Goal: Task Accomplishment & Management: Complete application form

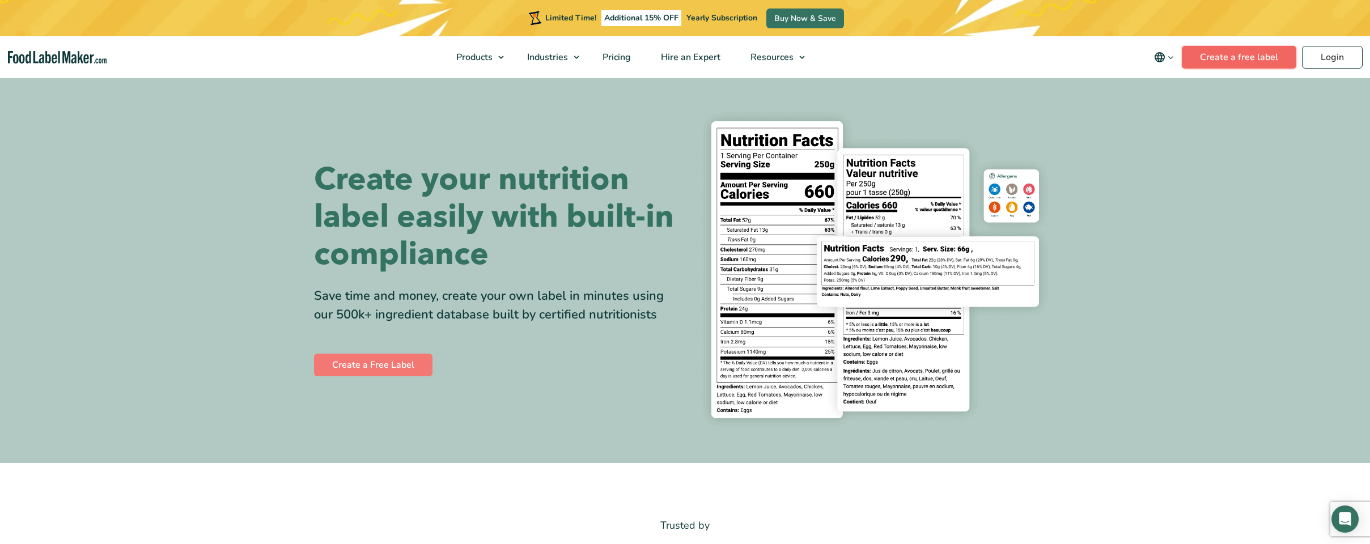
click at [1221, 63] on link "Create a free label" at bounding box center [1239, 57] width 114 height 23
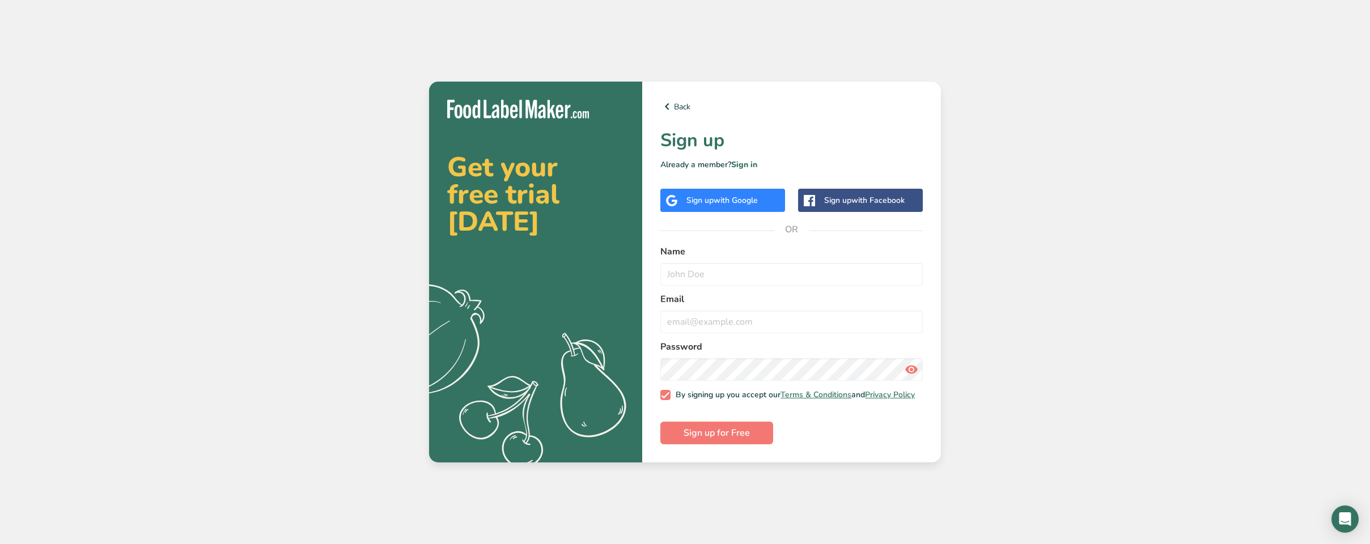
click at [748, 195] on span "with Google" at bounding box center [736, 200] width 44 height 11
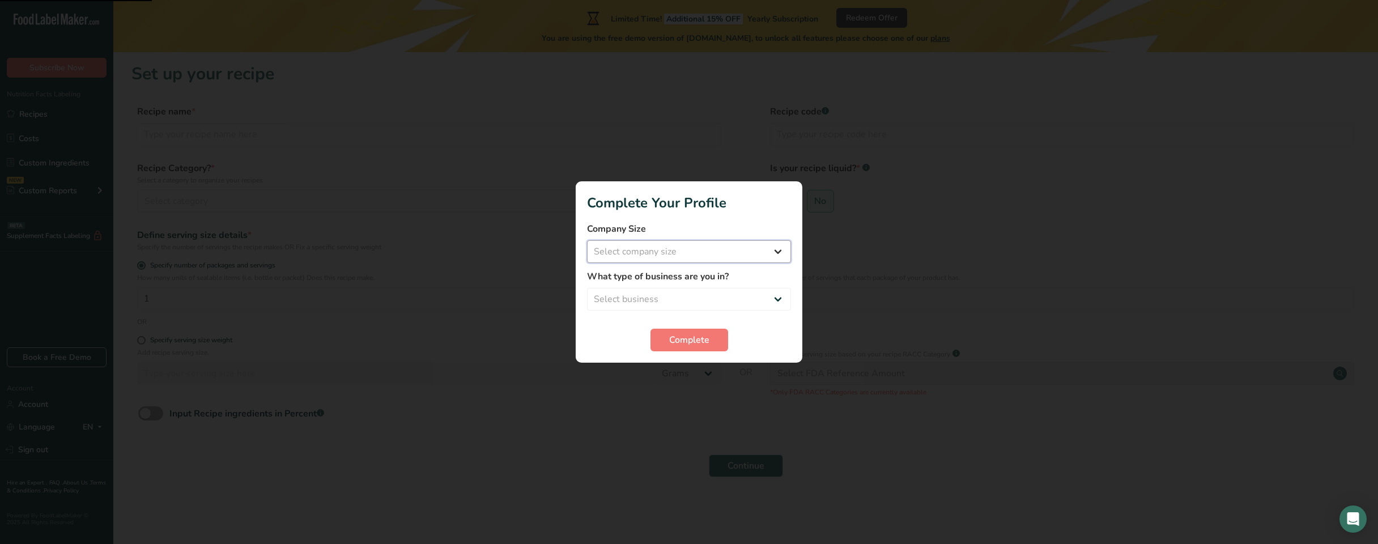
click at [780, 244] on select "Select company size Fewer than 10 Employees 10 to 50 Employees 51 to 500 Employ…" at bounding box center [689, 251] width 204 height 23
select select "2"
click at [587, 240] on select "Select company size Fewer than 10 Employees 10 to 50 Employees 51 to 500 Employ…" at bounding box center [689, 251] width 204 height 23
click at [754, 290] on select "Select business Packaged Food Manufacturer Restaurant & Cafe Bakery Meal Plans …" at bounding box center [689, 299] width 204 height 23
select select "3"
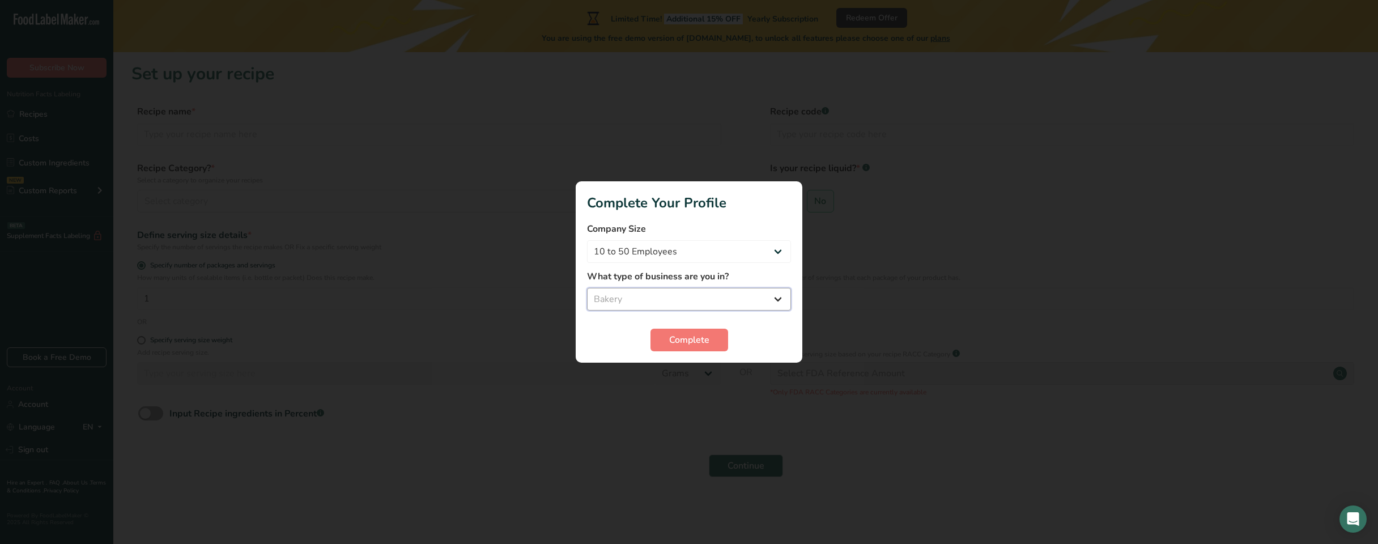
click at [587, 288] on select "Select business Packaged Food Manufacturer Restaurant & Cafe Bakery Meal Plans …" at bounding box center [689, 299] width 204 height 23
click at [719, 346] on button "Complete" at bounding box center [690, 340] width 78 height 23
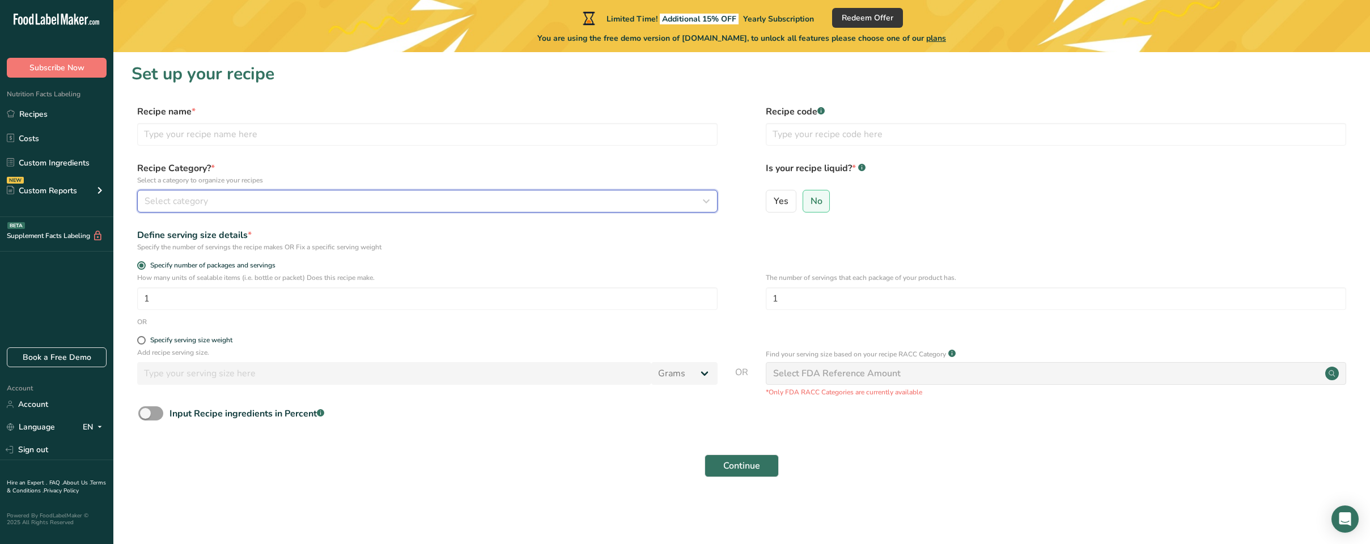
click at [203, 200] on span "Select category" at bounding box center [176, 201] width 63 height 14
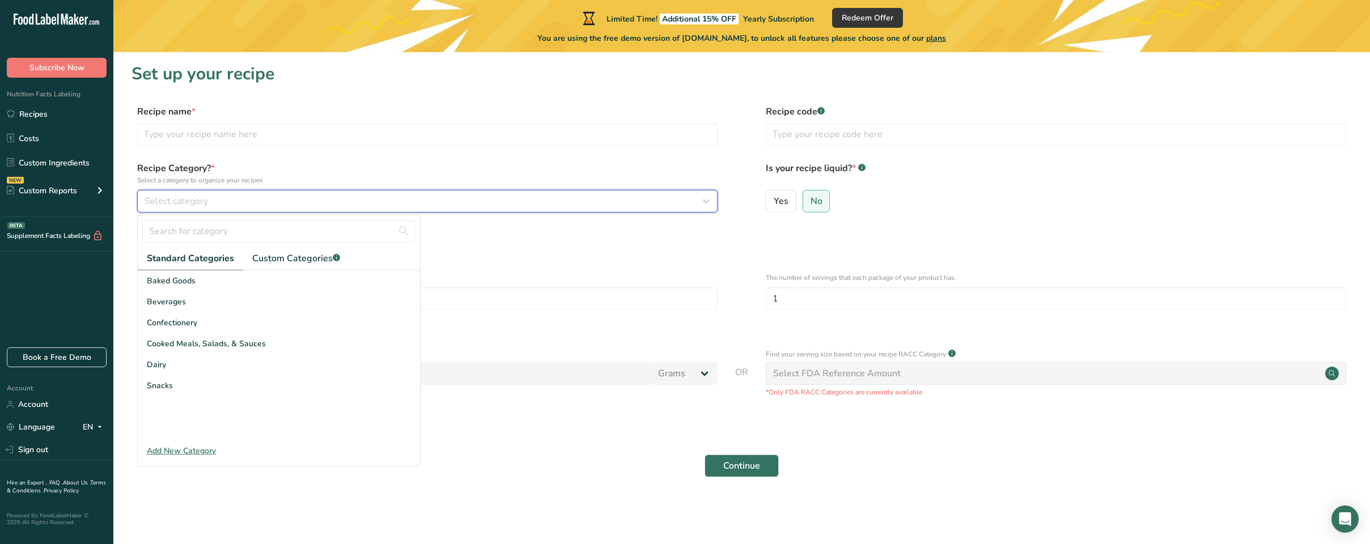
click at [203, 200] on span "Select category" at bounding box center [176, 201] width 63 height 14
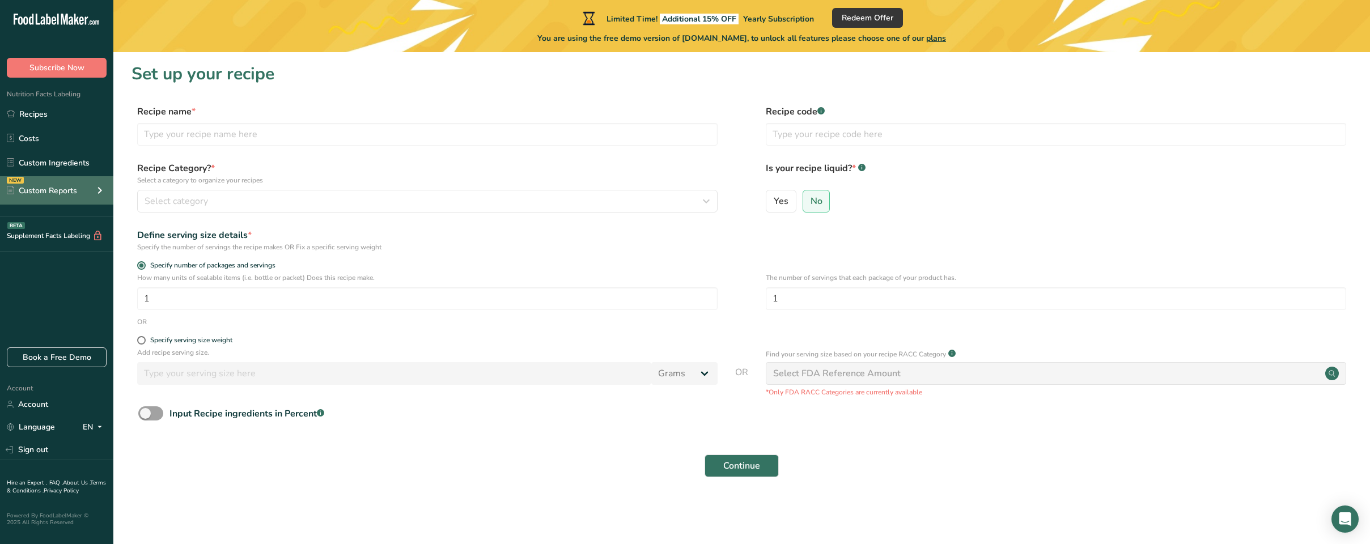
click at [77, 197] on div "NEW Custom Reports" at bounding box center [56, 190] width 113 height 28
click at [89, 188] on div "Custom Reports" at bounding box center [56, 190] width 113 height 28
